Goal: Task Accomplishment & Management: Complete application form

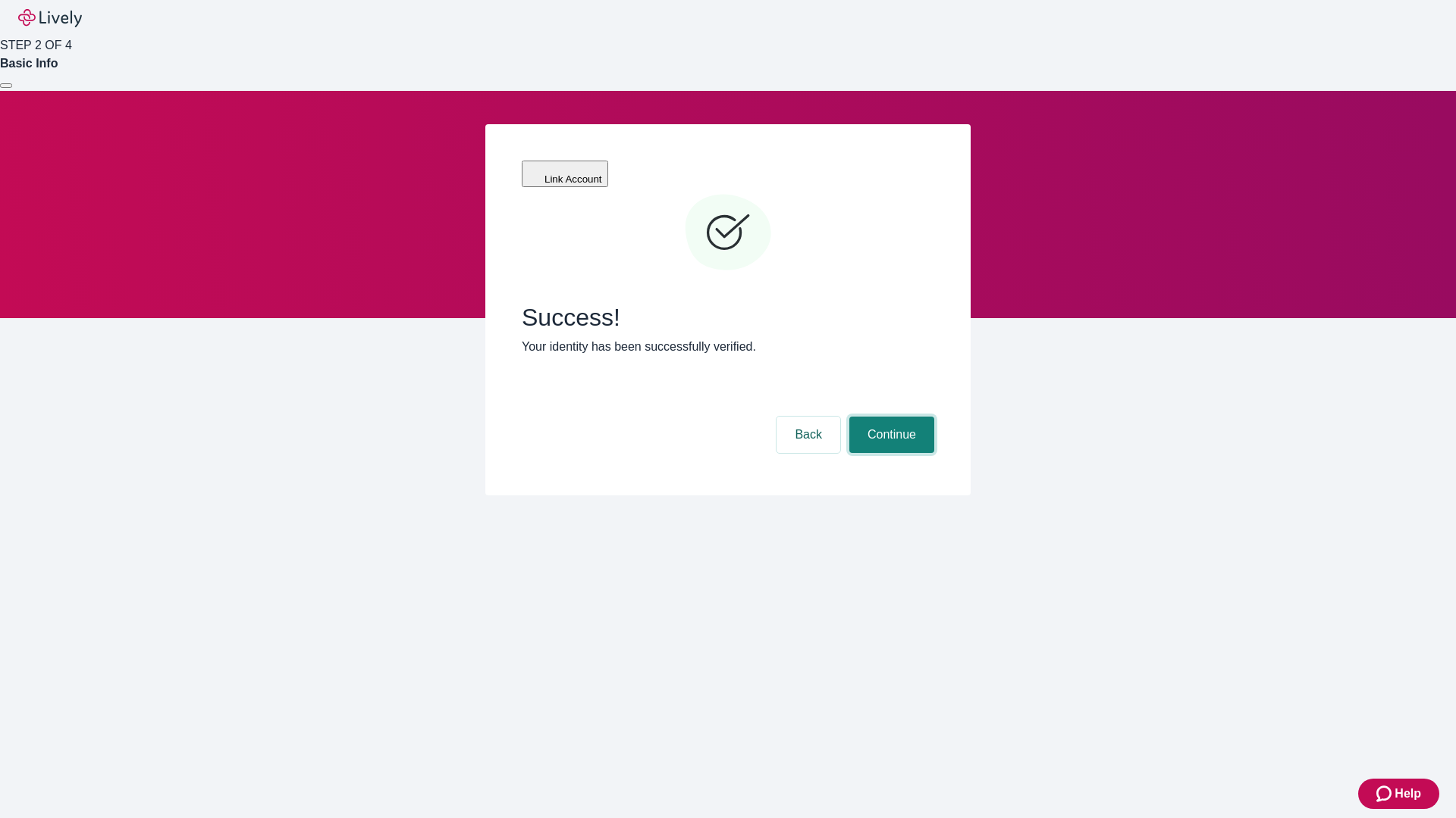
click at [890, 416] on button "Continue" at bounding box center [891, 434] width 85 height 36
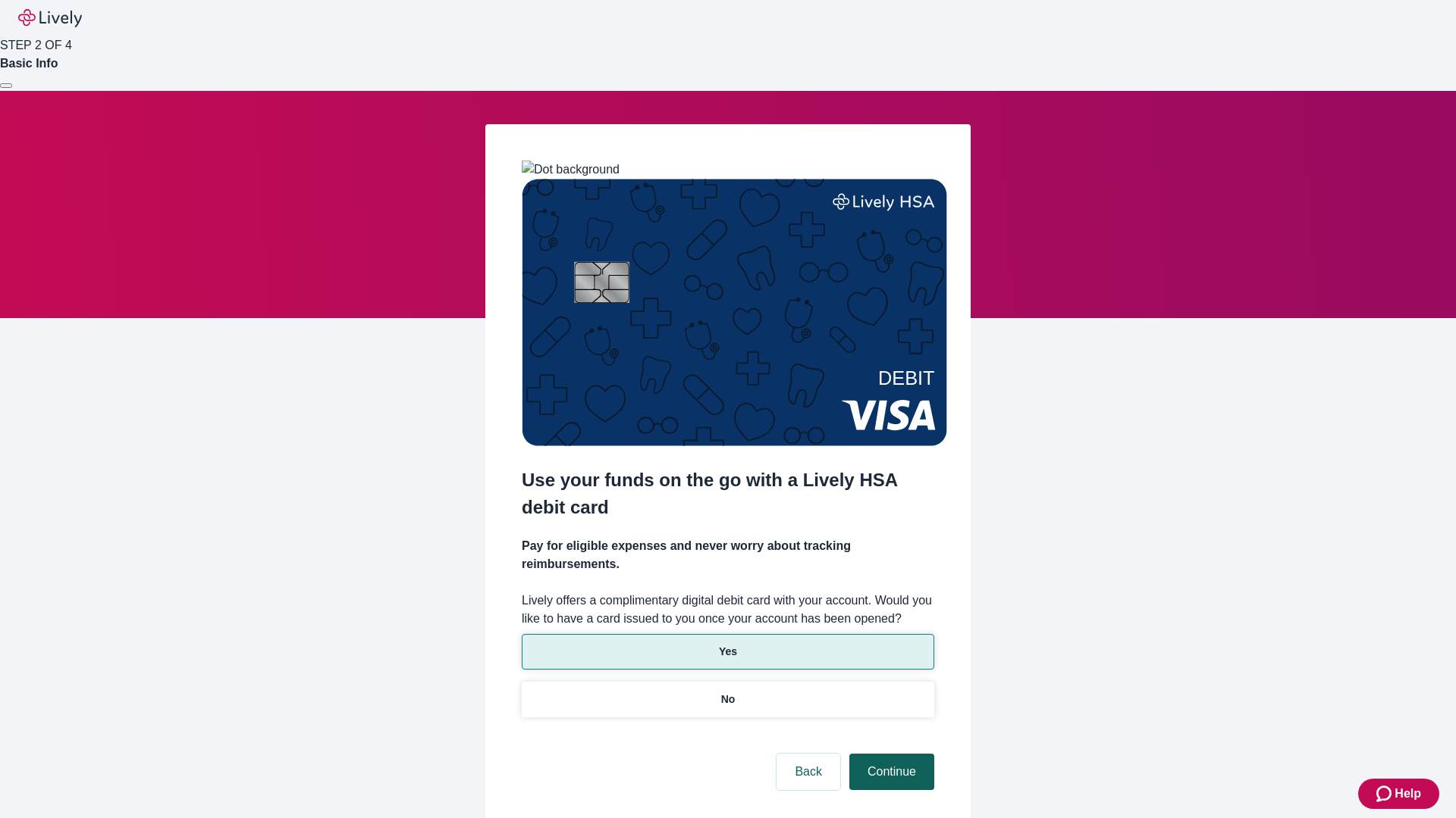
click at [728, 692] on p "No" at bounding box center [728, 700] width 15 height 16
click at [890, 754] on button "Continue" at bounding box center [891, 772] width 85 height 36
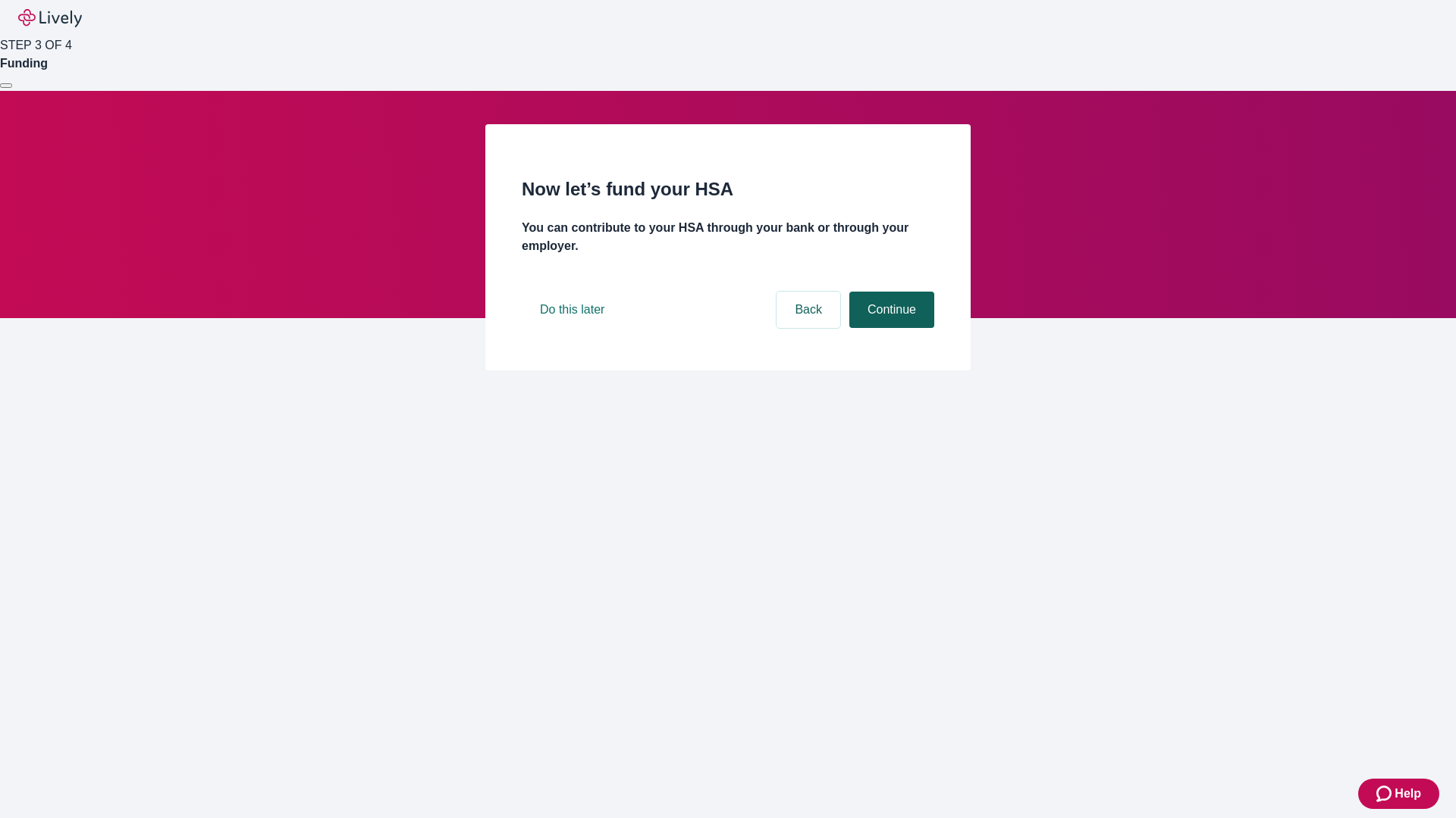
click at [890, 328] on button "Continue" at bounding box center [891, 310] width 85 height 36
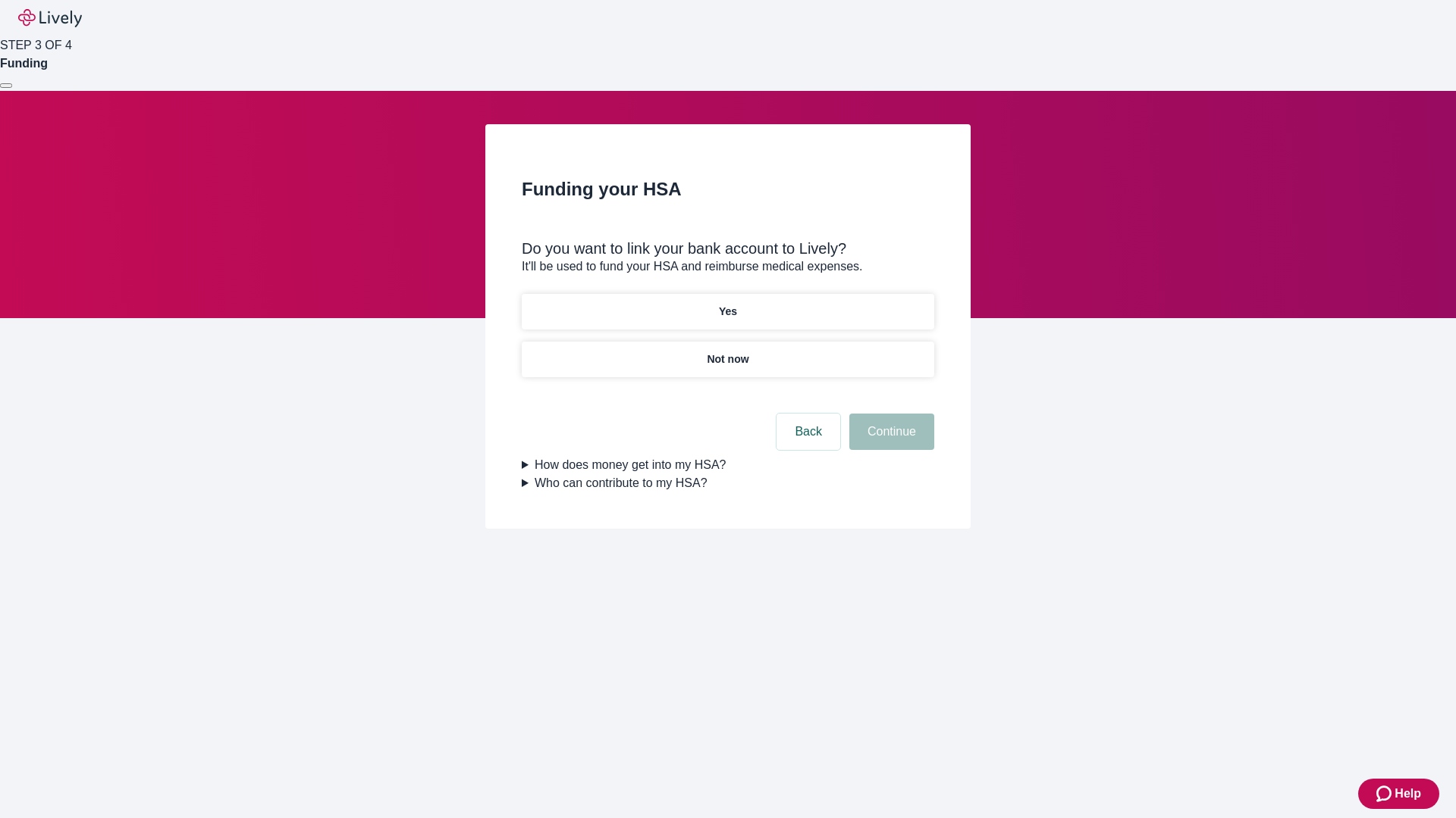
click at [728, 304] on p "Yes" at bounding box center [728, 312] width 19 height 16
click at [890, 413] on button "Continue" at bounding box center [891, 431] width 85 height 36
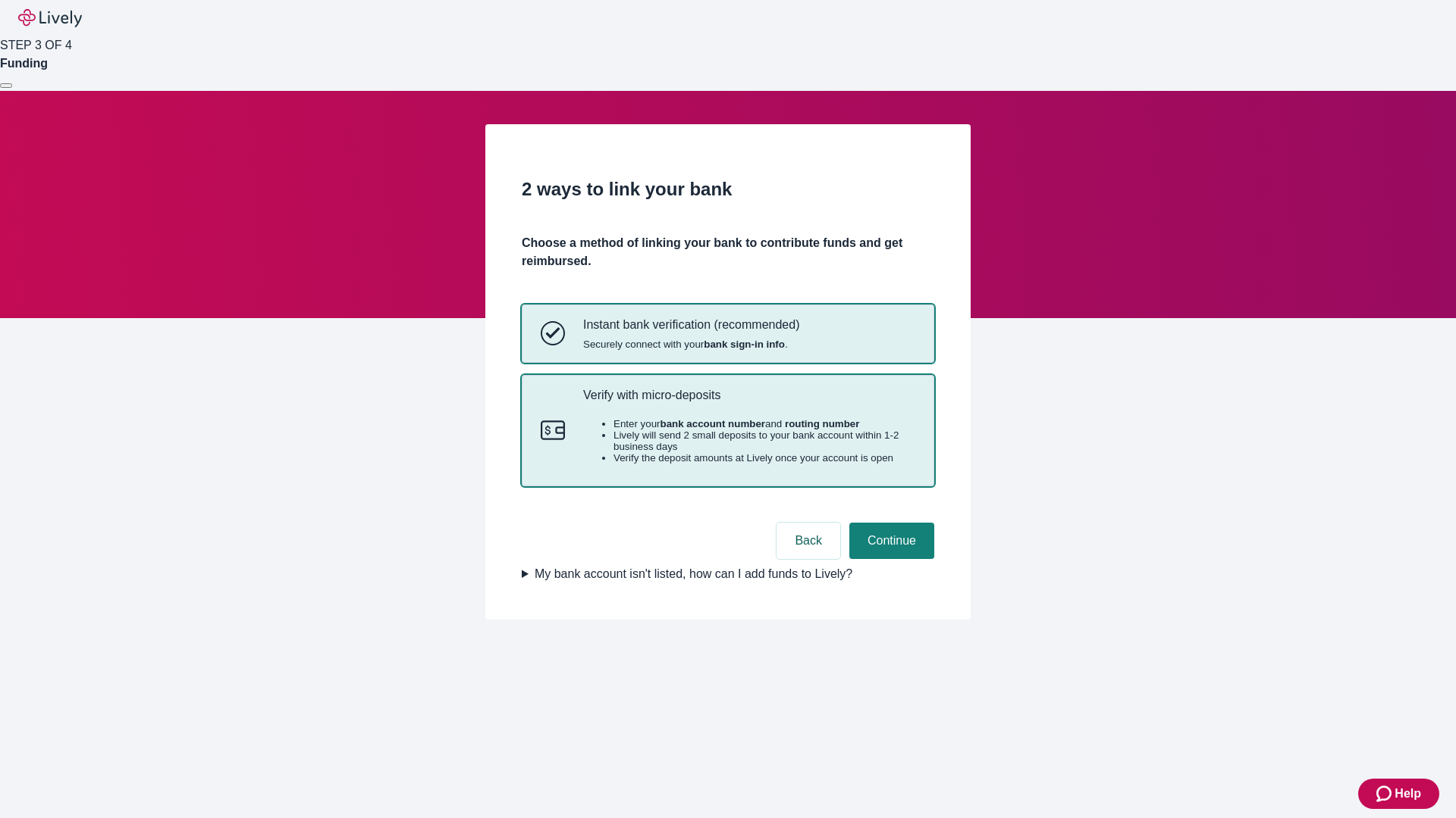
click at [748, 403] on p "Verify with micro-deposits" at bounding box center [749, 395] width 332 height 15
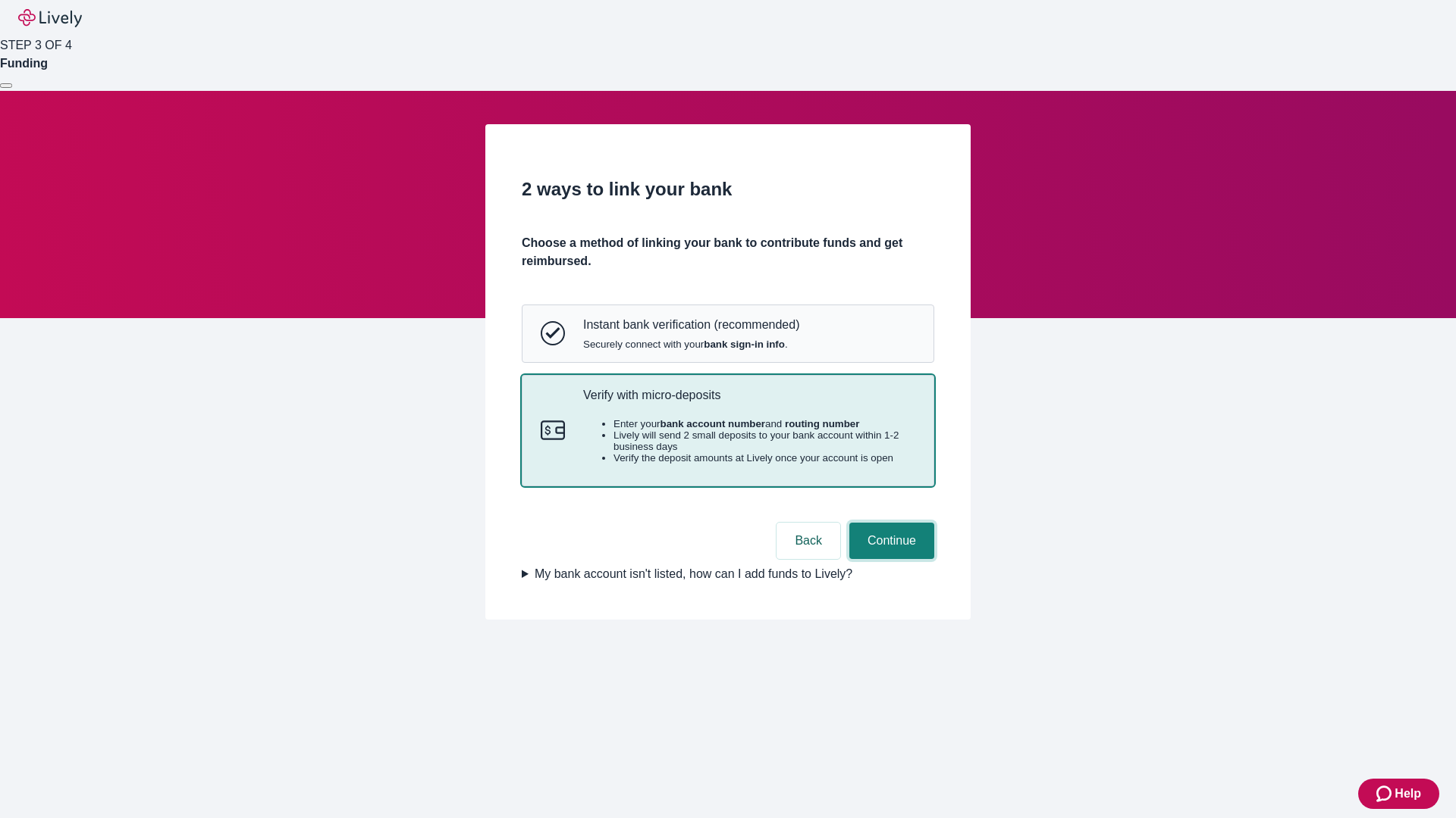
click at [890, 559] on button "Continue" at bounding box center [891, 540] width 85 height 36
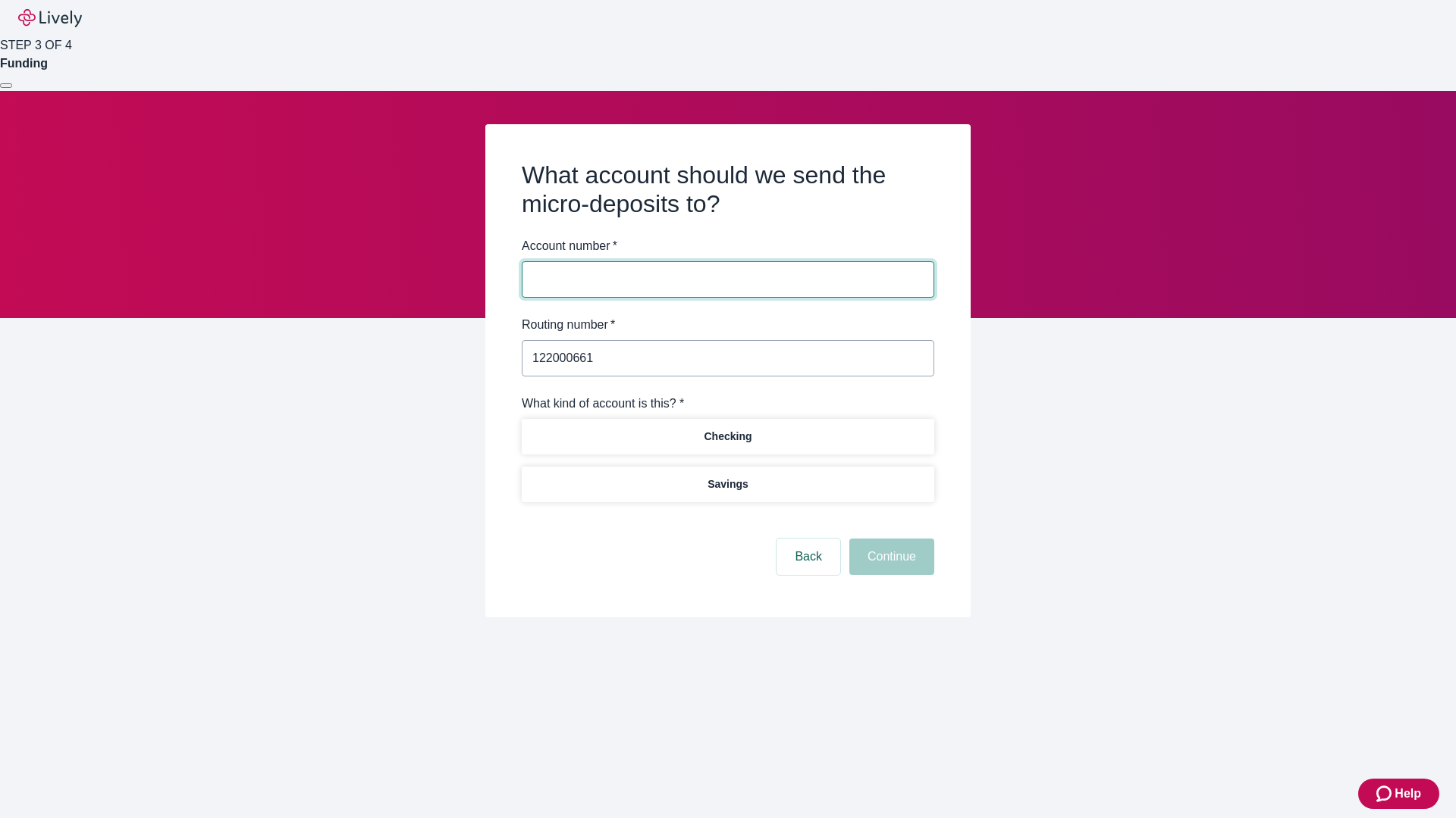
type input "122000661"
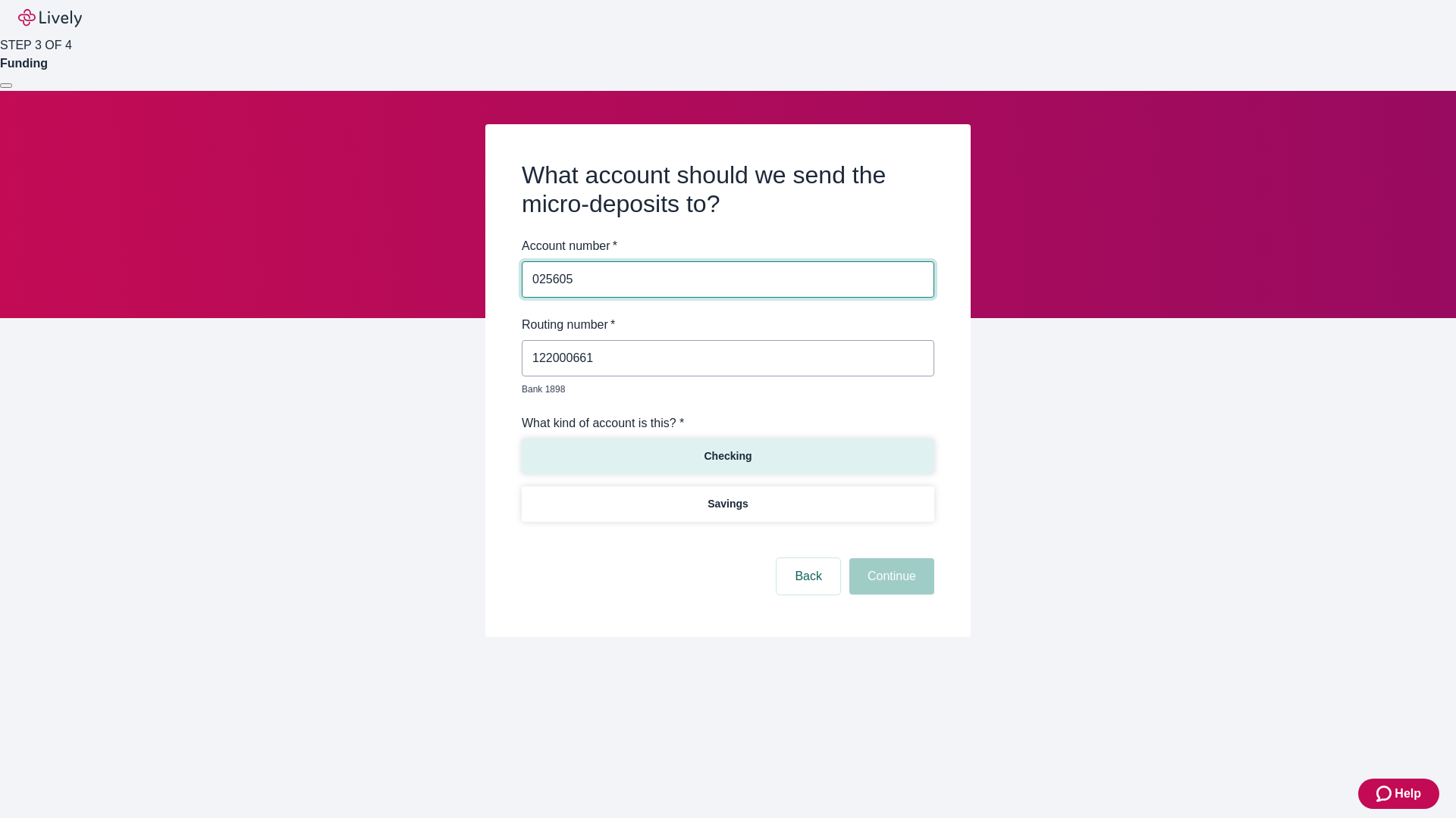
type input "025605"
click at [728, 449] on p "Checking" at bounding box center [728, 456] width 48 height 16
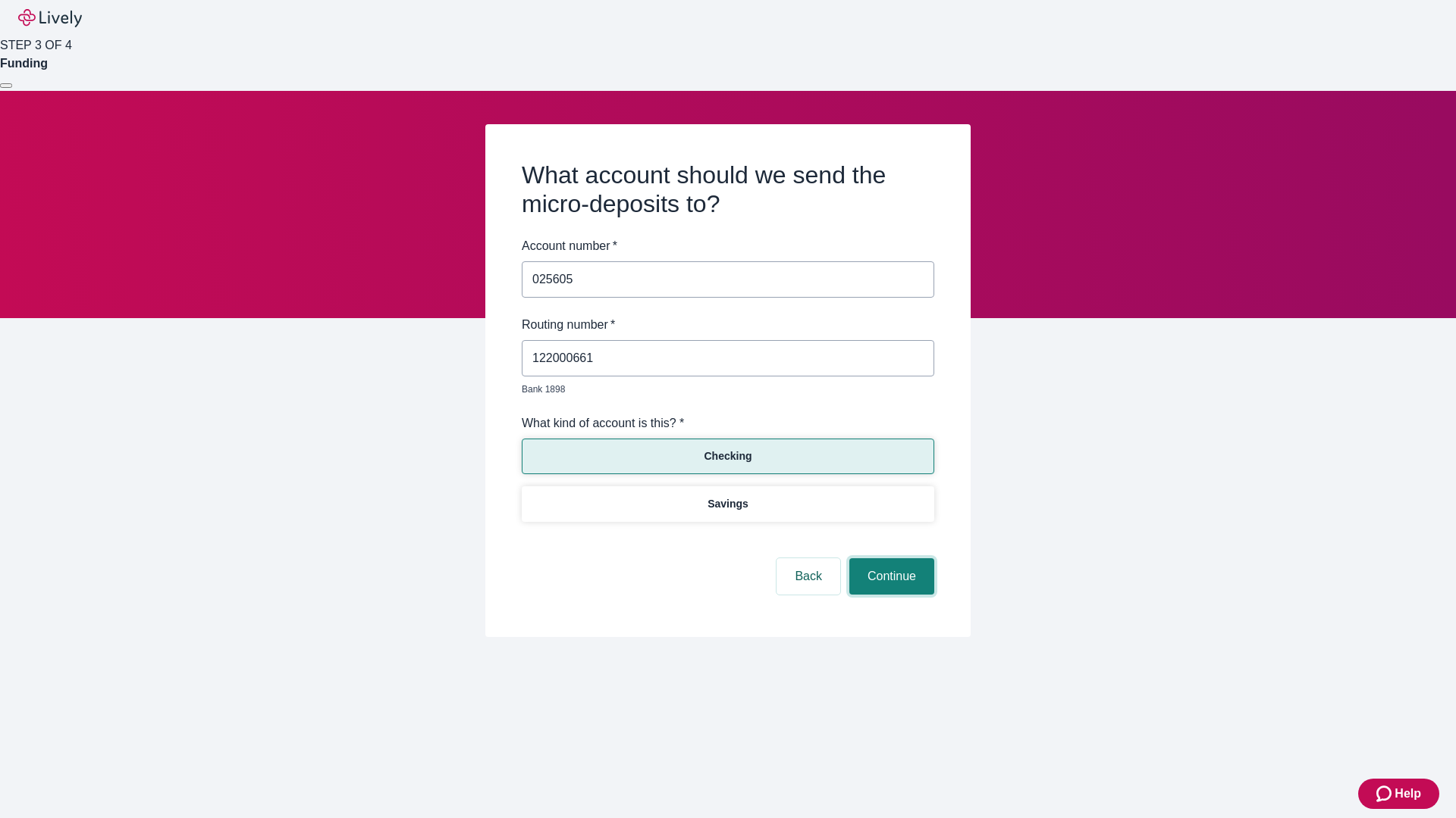
click at [890, 559] on button "Continue" at bounding box center [891, 576] width 85 height 36
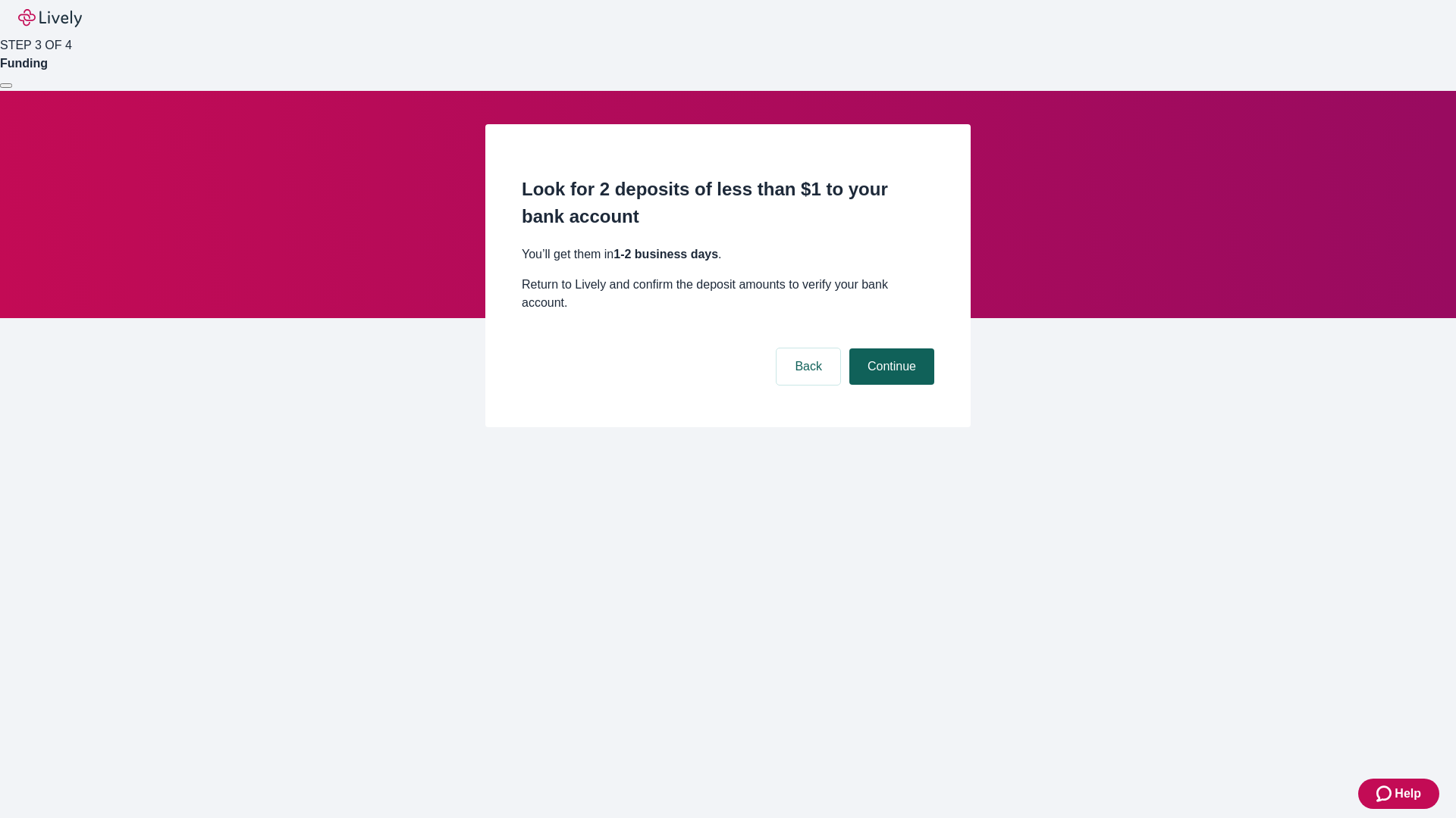
click at [890, 349] on button "Continue" at bounding box center [891, 366] width 85 height 36
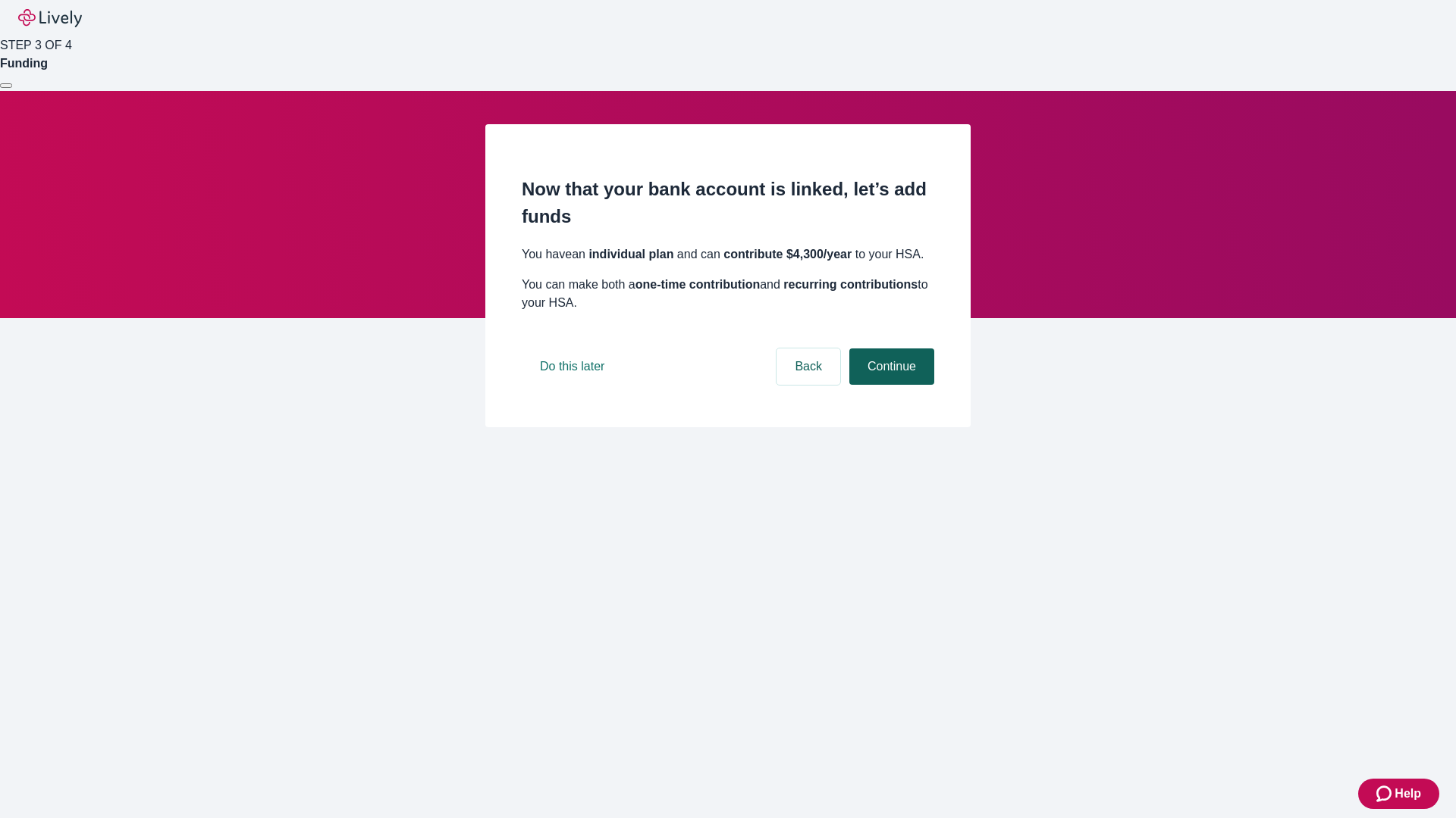
click at [890, 385] on button "Continue" at bounding box center [891, 366] width 85 height 36
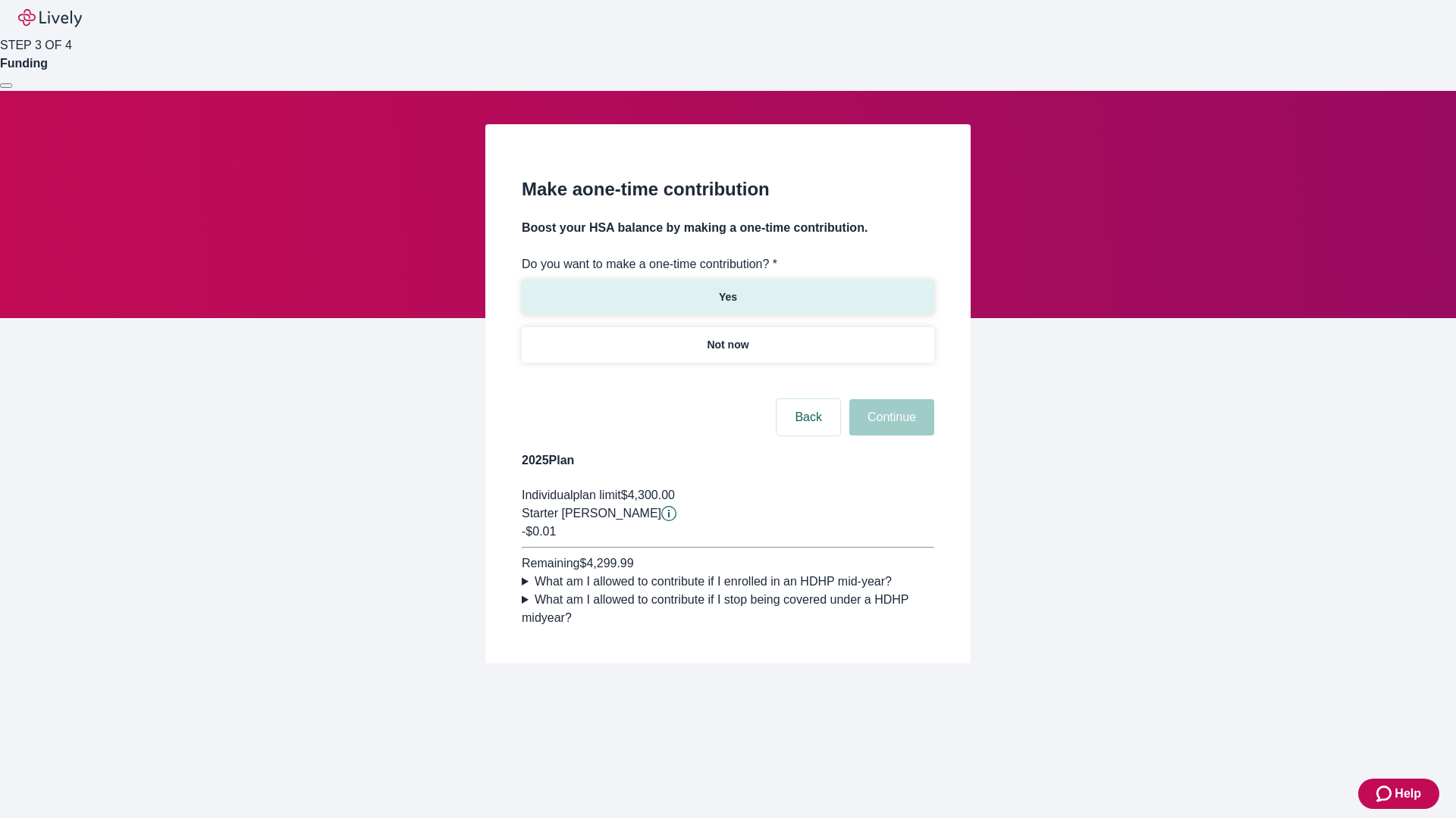
click at [728, 289] on p "Yes" at bounding box center [728, 297] width 19 height 16
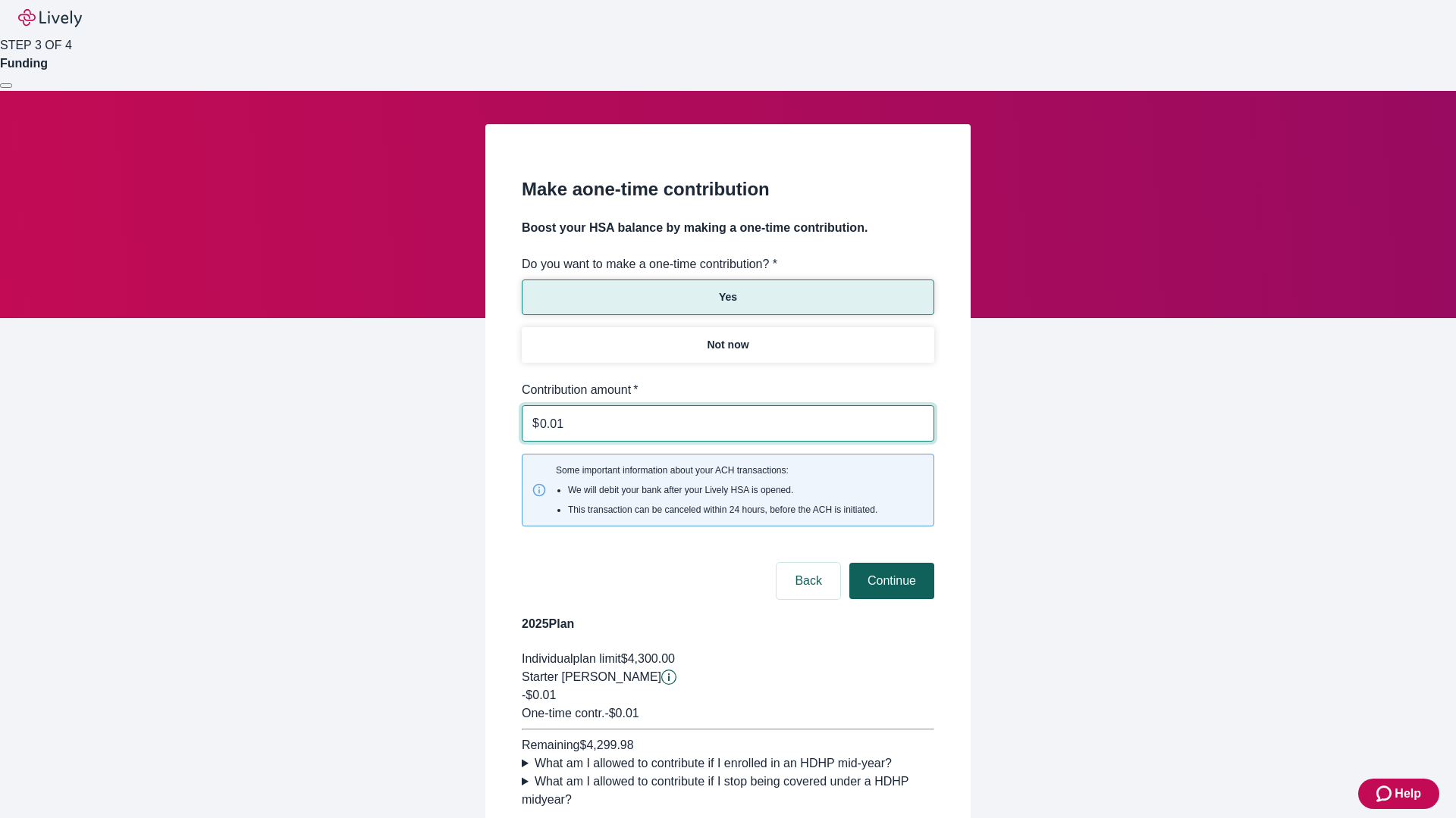
type input "0.01"
click at [890, 563] on button "Continue" at bounding box center [891, 581] width 85 height 36
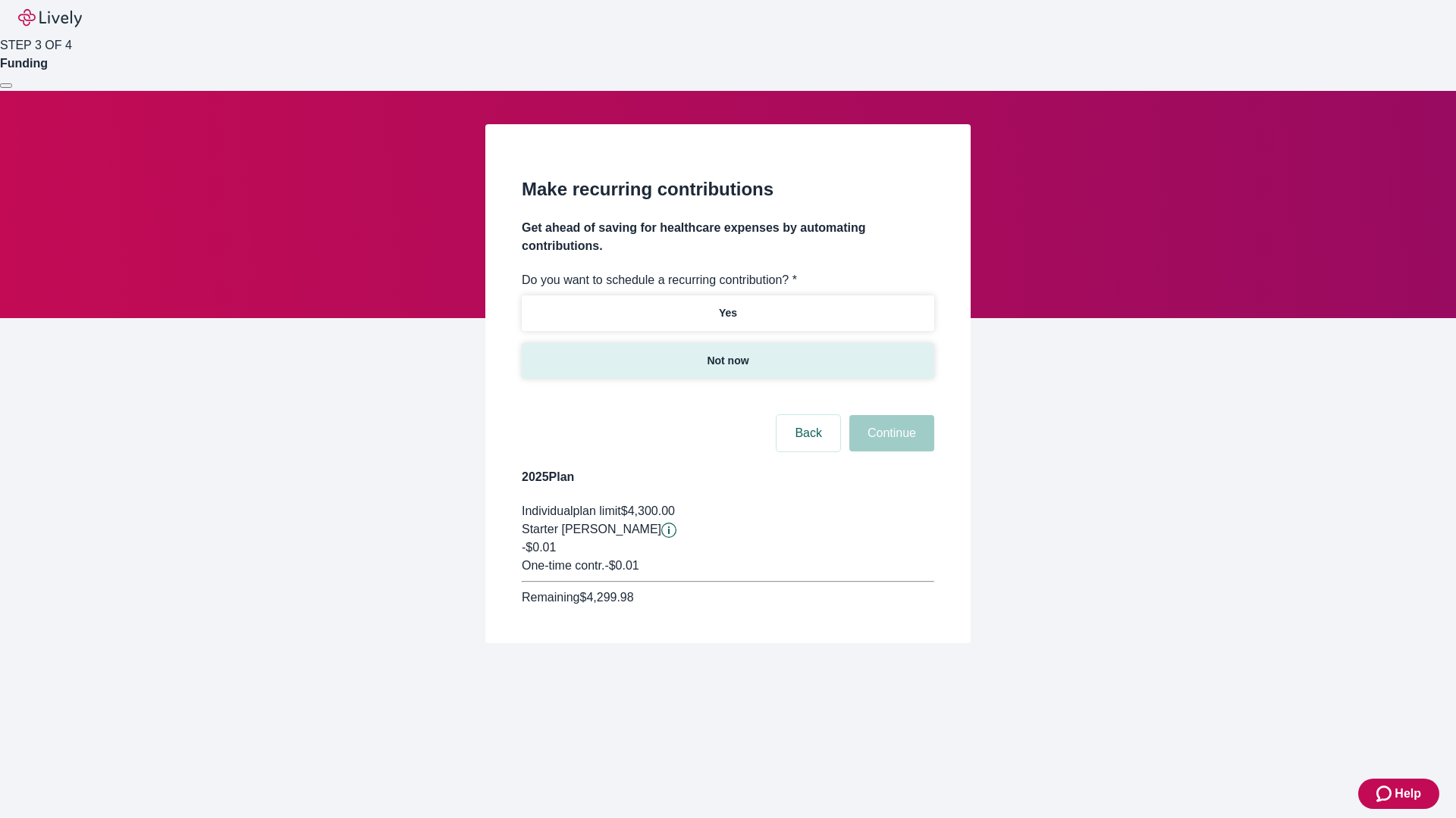
click at [728, 353] on p "Not now" at bounding box center [728, 361] width 42 height 16
click at [890, 415] on button "Continue" at bounding box center [891, 433] width 85 height 36
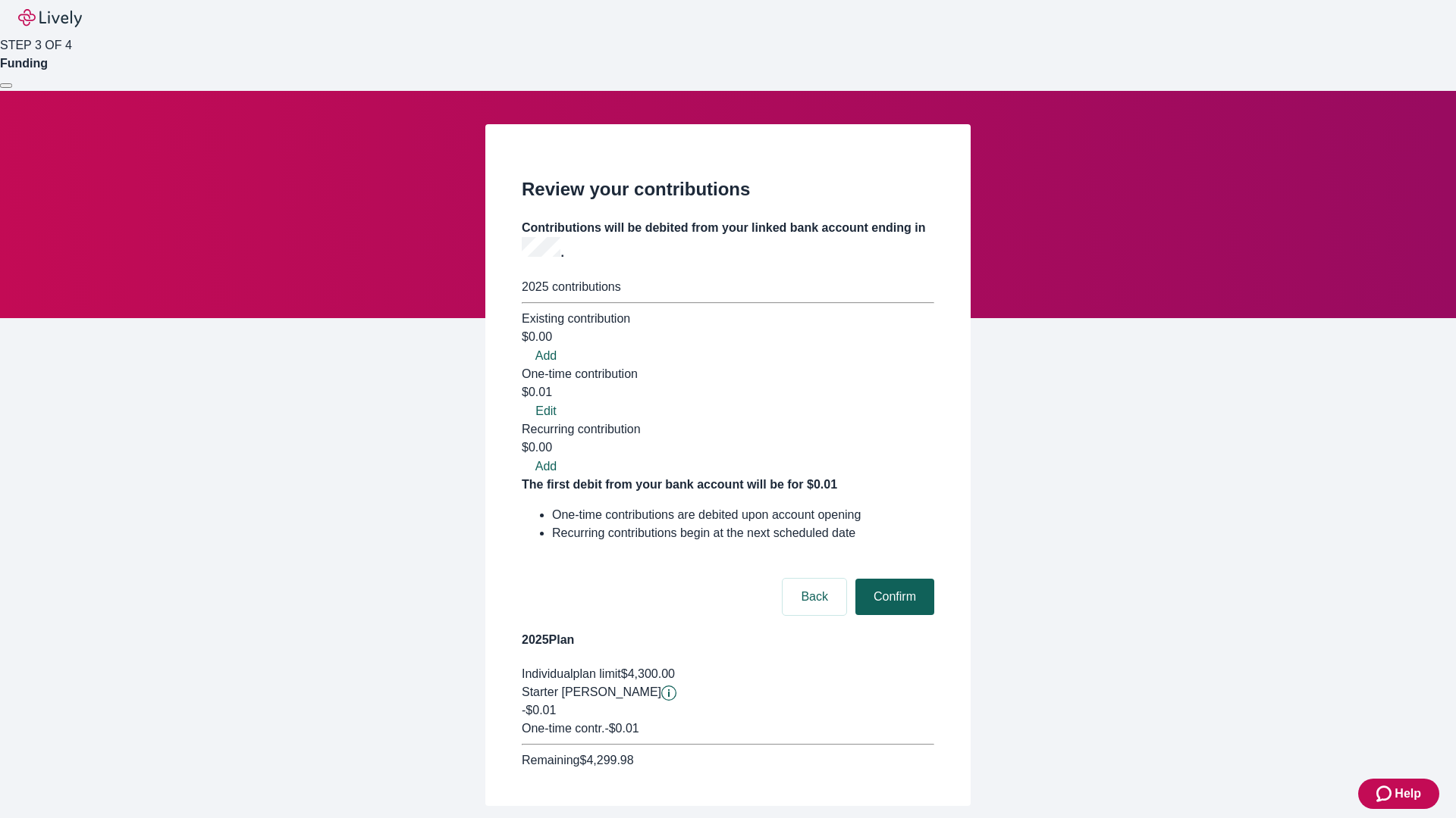
click at [893, 579] on button "Confirm" at bounding box center [895, 596] width 79 height 36
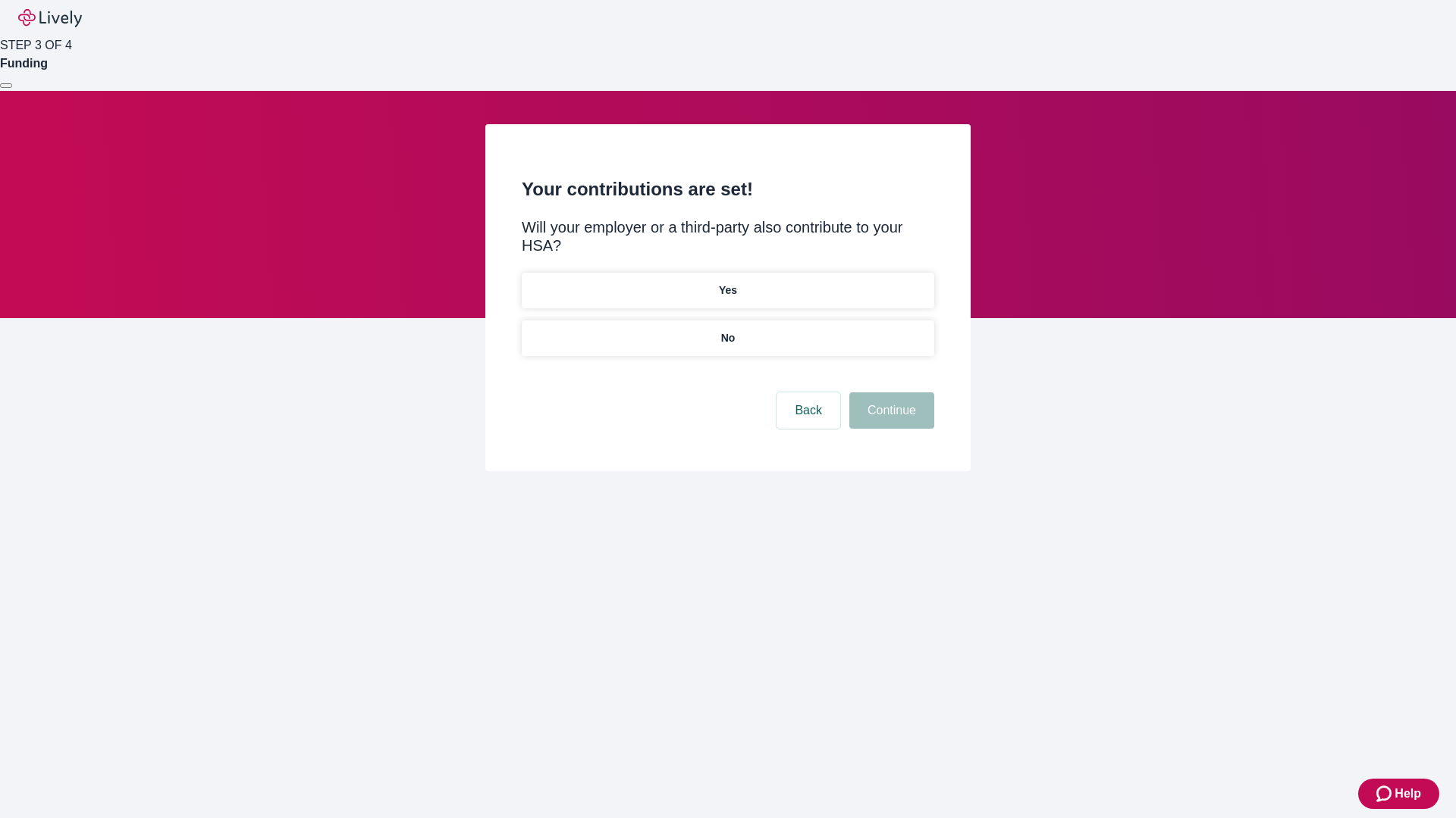
click at [728, 330] on p "No" at bounding box center [728, 338] width 15 height 16
click at [890, 393] on button "Continue" at bounding box center [891, 410] width 85 height 36
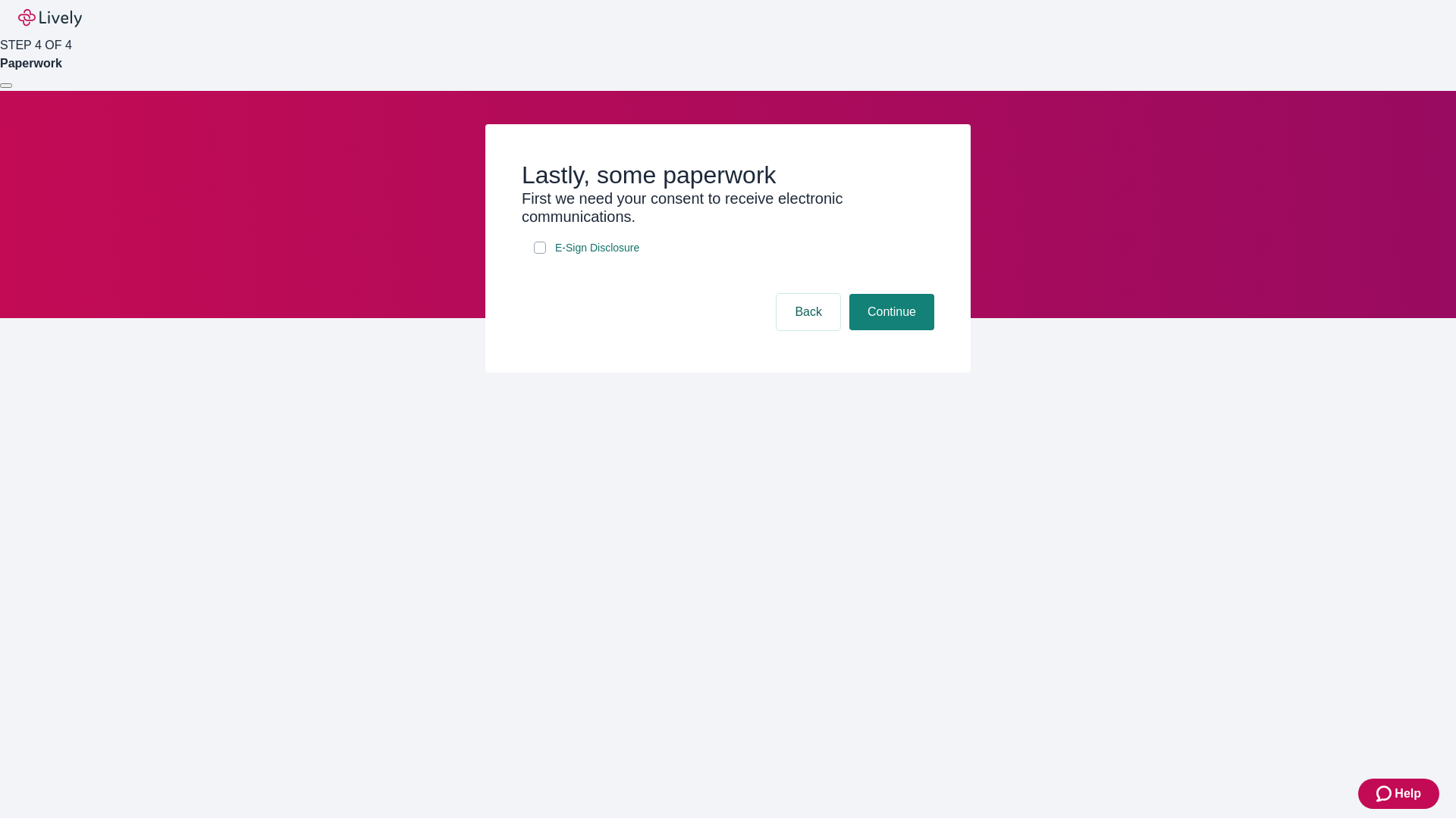
click at [540, 254] on input "E-Sign Disclosure" at bounding box center [540, 247] width 12 height 12
checkbox input "true"
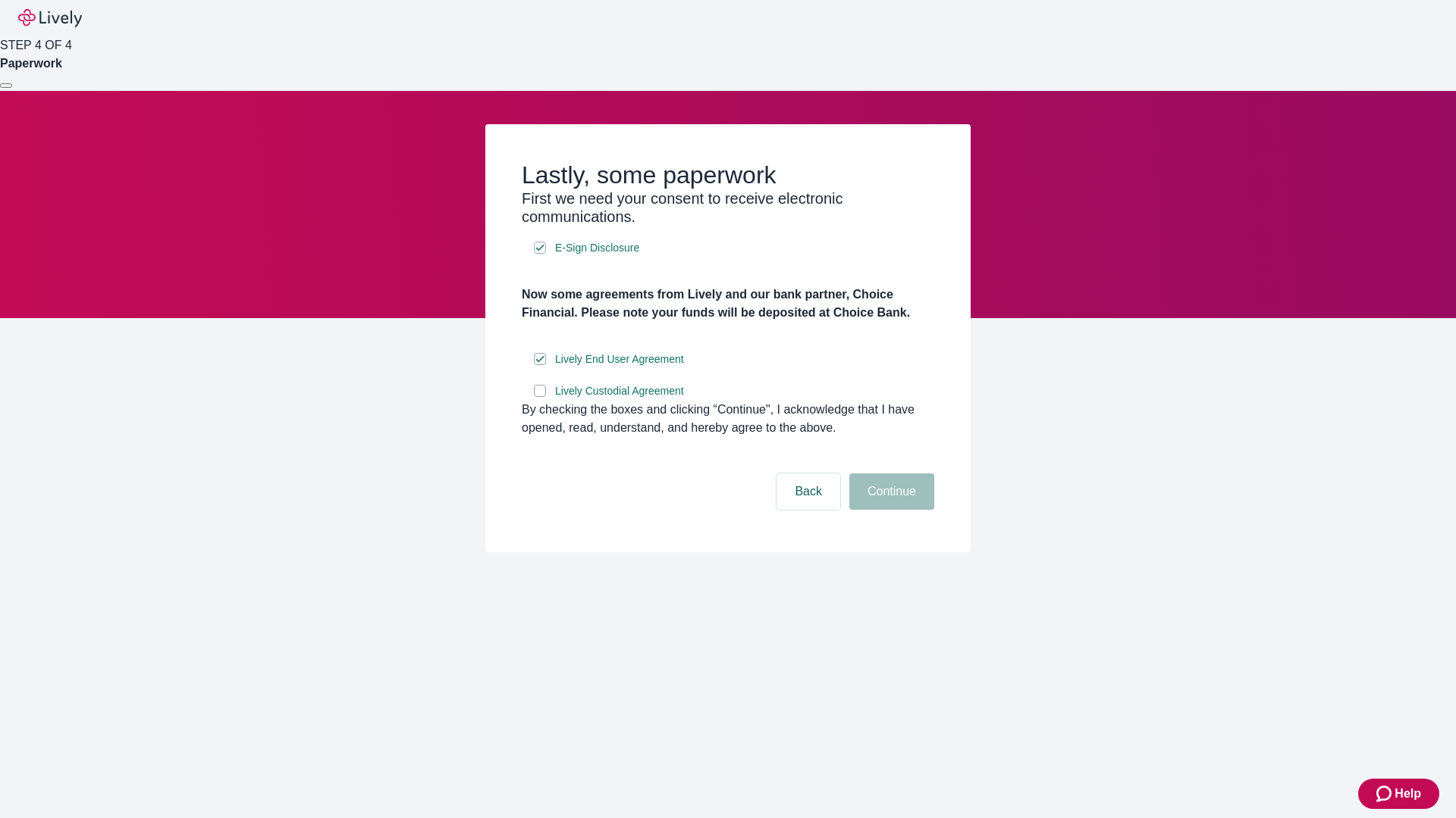
click at [540, 397] on input "Lively Custodial Agreement" at bounding box center [540, 391] width 12 height 12
checkbox input "true"
click at [890, 510] on button "Continue" at bounding box center [891, 492] width 85 height 36
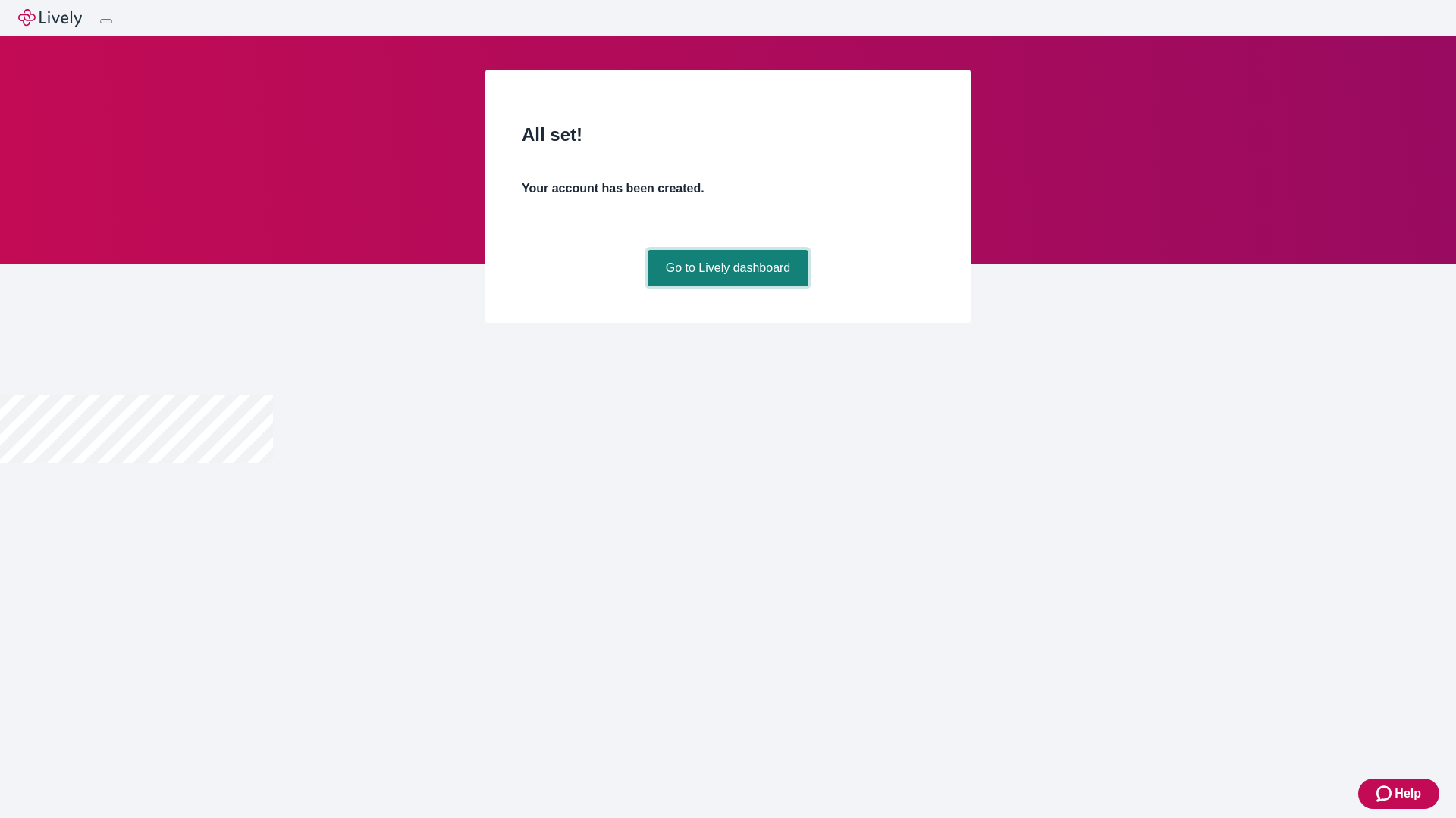
click at [728, 286] on link "Go to Lively dashboard" at bounding box center [728, 268] width 161 height 36
